Goal: Register for event/course

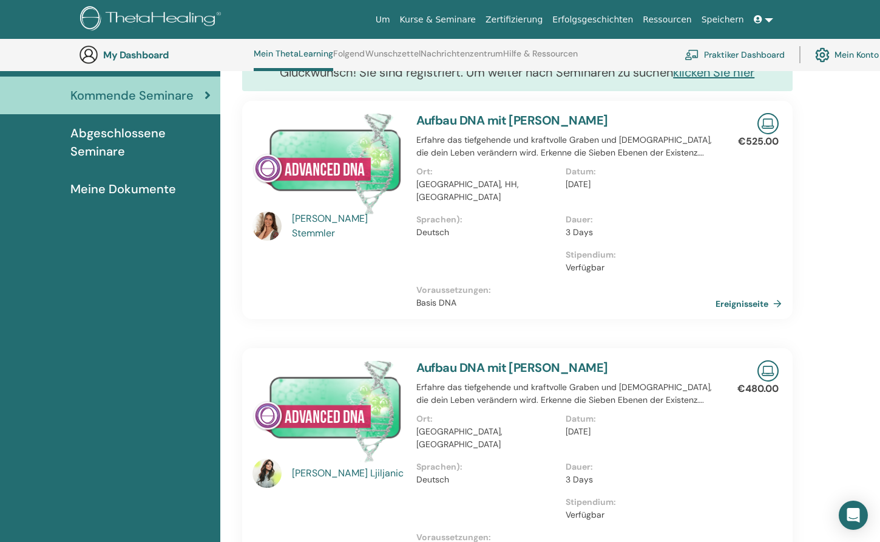
scroll to position [148, 0]
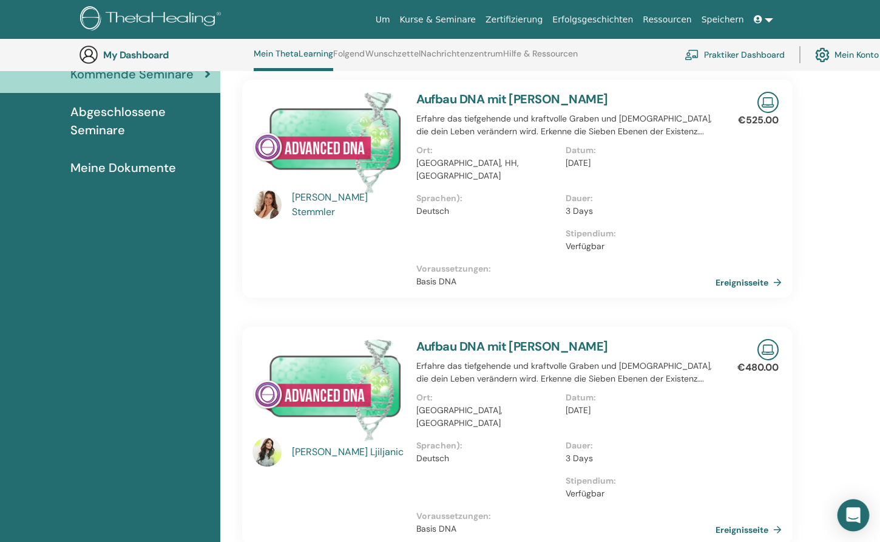
click at [853, 502] on div "Open Intercom Messenger" at bounding box center [854, 515] width 32 height 32
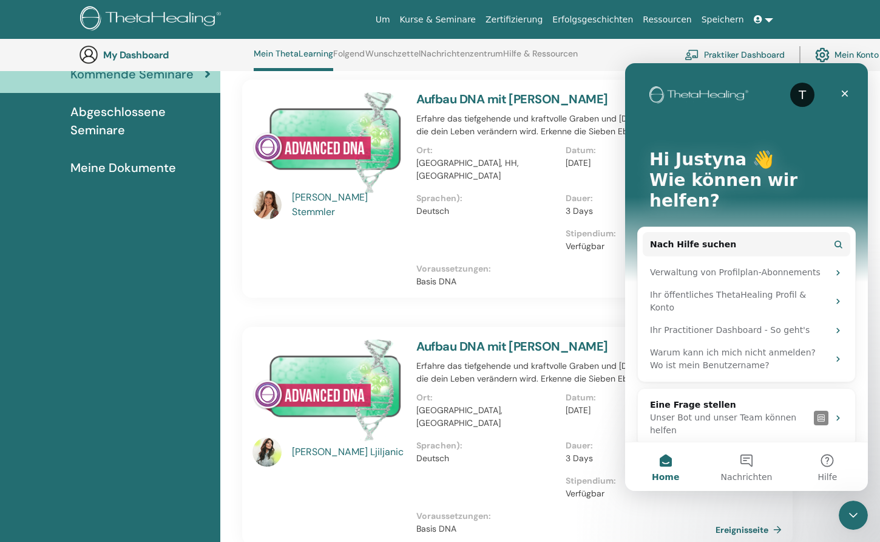
scroll to position [0, 0]
click at [302, 302] on div "Julia Stemmler Aufbau DNA mit Julia Stemmler Erfahre das tiefgehende und kraftv…" at bounding box center [517, 312] width 551 height 465
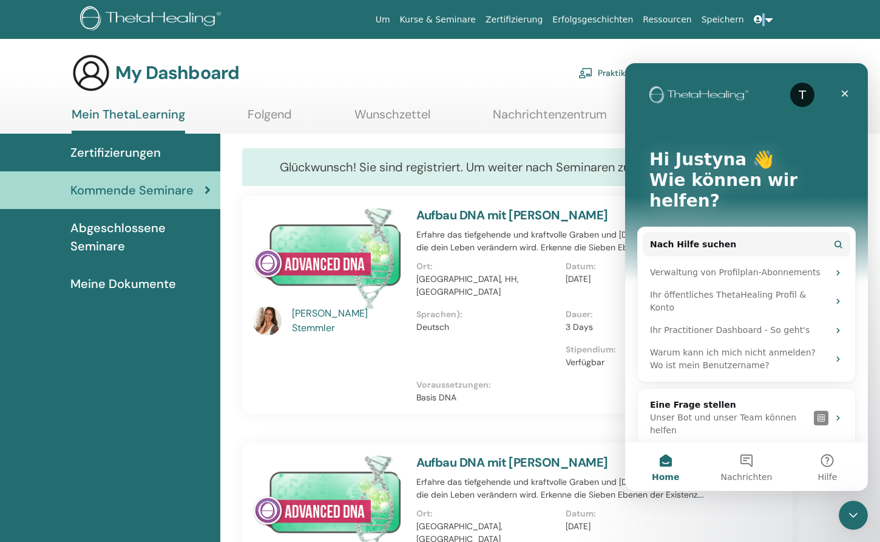
click at [821, 13] on div "Um Kurse & Seminare Zertifizierung Erfolgsgeschichten Ressourcen Speichern JW J…" at bounding box center [440, 19] width 808 height 39
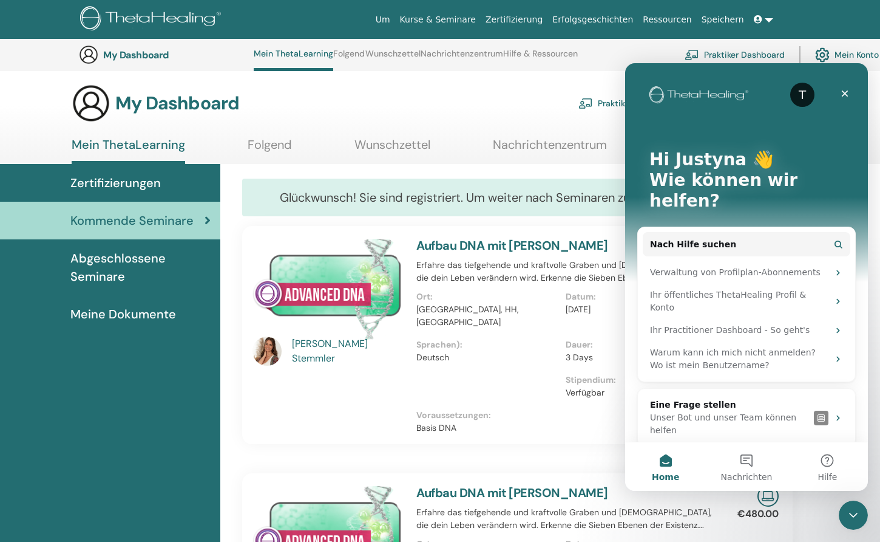
scroll to position [0, 0]
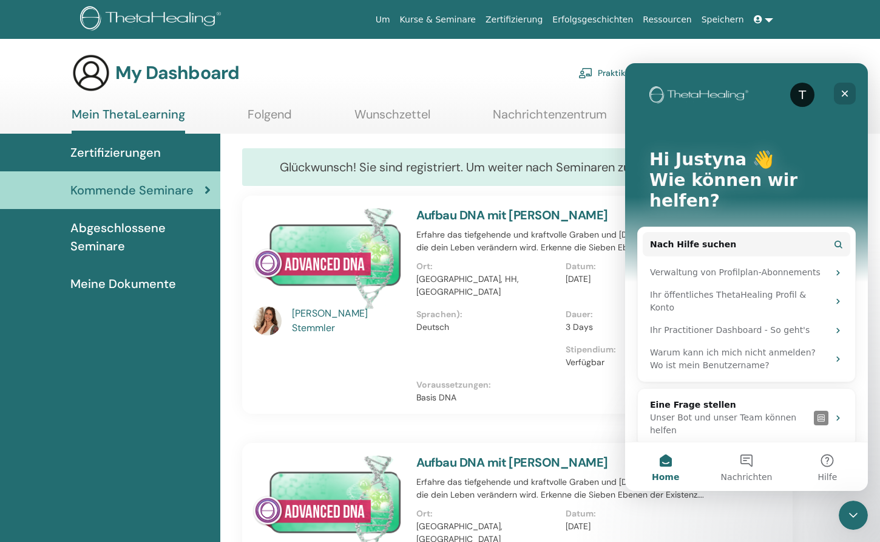
click at [846, 92] on icon "Schließen" at bounding box center [845, 93] width 7 height 7
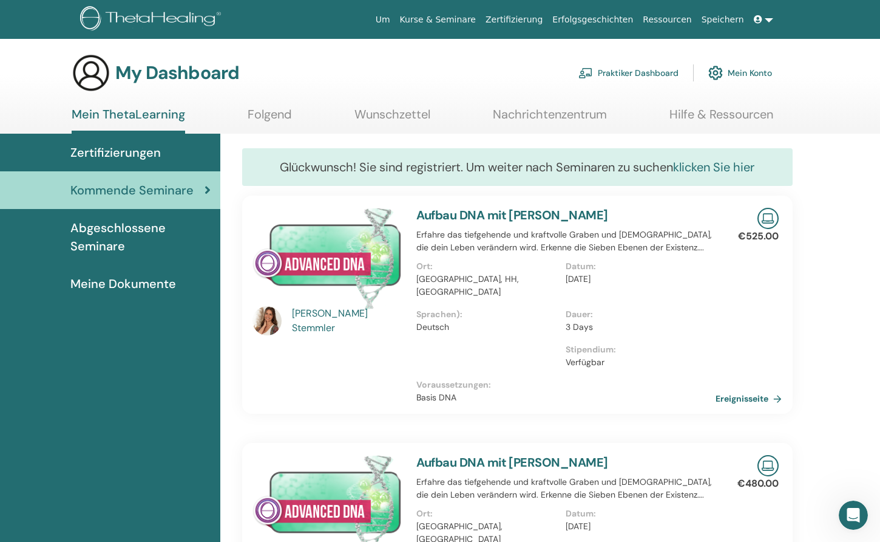
click at [710, 166] on link "klicken Sie hier" at bounding box center [713, 167] width 81 height 16
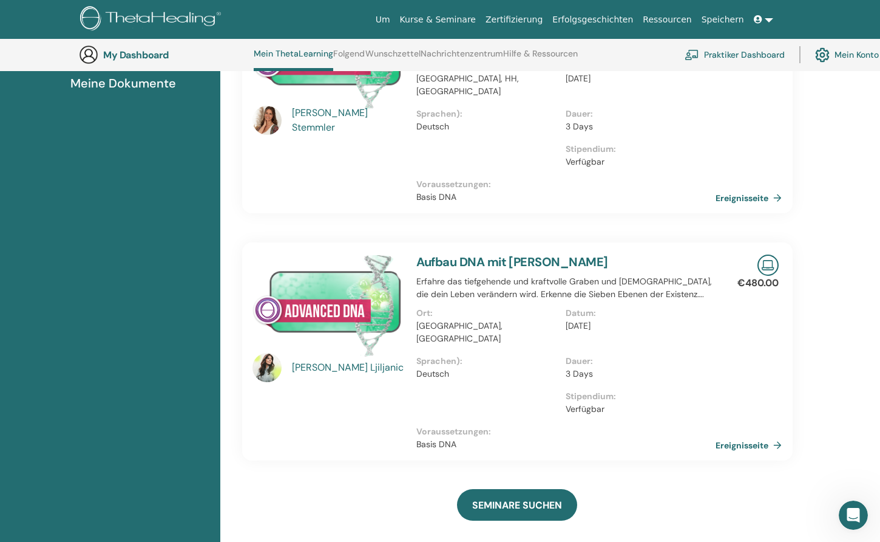
scroll to position [233, 0]
click at [693, 363] on div "Dauer : 3 Days" at bounding box center [641, 371] width 150 height 35
click at [749, 435] on link "Ereignisseite" at bounding box center [753, 444] width 71 height 18
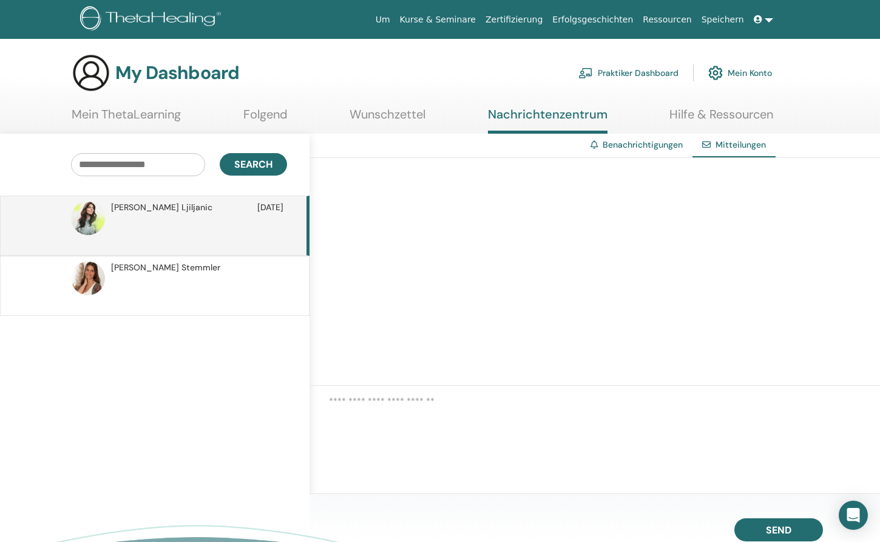
click at [248, 246] on p at bounding box center [199, 232] width 176 height 36
click at [721, 147] on span "Mitteilungen" at bounding box center [741, 144] width 50 height 11
click at [645, 145] on link "Benachrichtigungen" at bounding box center [643, 144] width 80 height 11
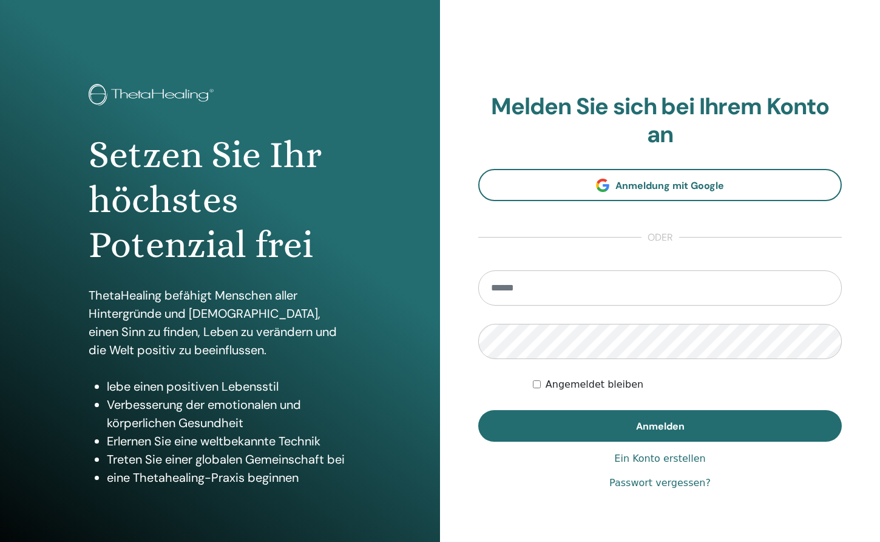
click at [507, 296] on input "email" at bounding box center [660, 287] width 364 height 35
type input "**********"
